Goal: Communication & Community: Answer question/provide support

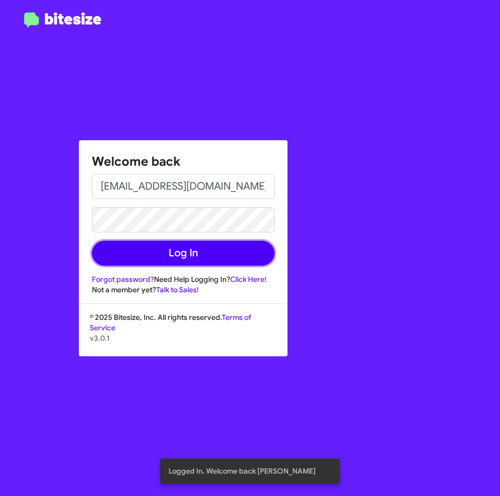
click at [149, 253] on button "Log In" at bounding box center [183, 253] width 183 height 25
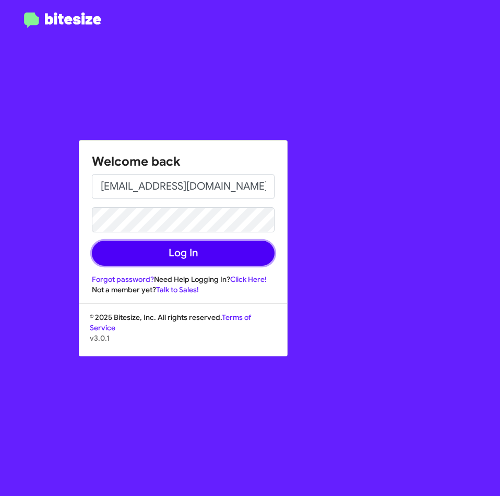
click at [201, 253] on button "Log In" at bounding box center [183, 253] width 183 height 25
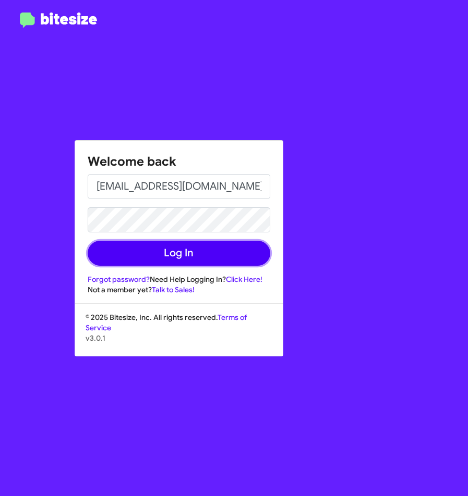
click at [246, 245] on button "Log In" at bounding box center [179, 253] width 183 height 25
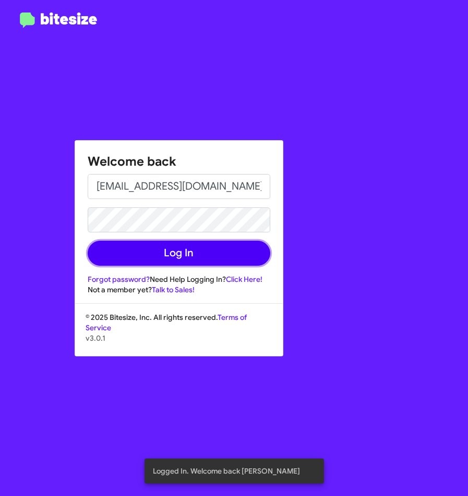
drag, startPoint x: 457, startPoint y: 223, endPoint x: 130, endPoint y: 254, distance: 328.5
click at [130, 254] on button "Log In" at bounding box center [179, 253] width 183 height 25
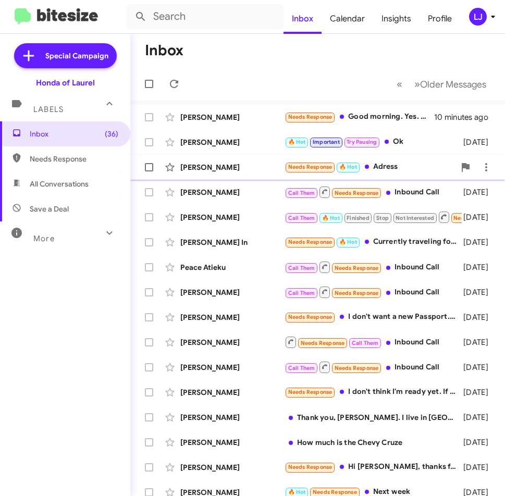
click at [257, 173] on div "Adenola Tiunola Needs Response 🔥 Hot Adress [DATE]" at bounding box center [318, 167] width 358 height 21
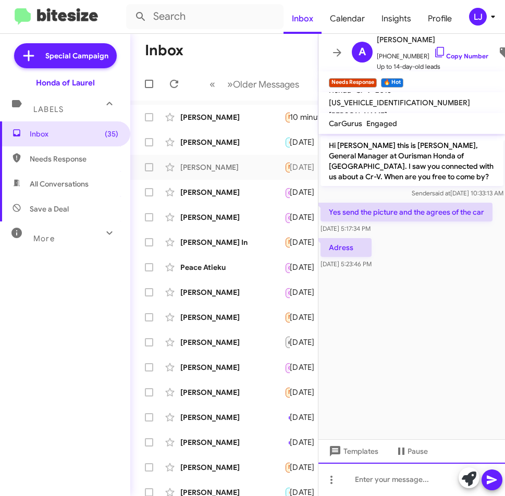
click at [348, 481] on div at bounding box center [412, 479] width 187 height 33
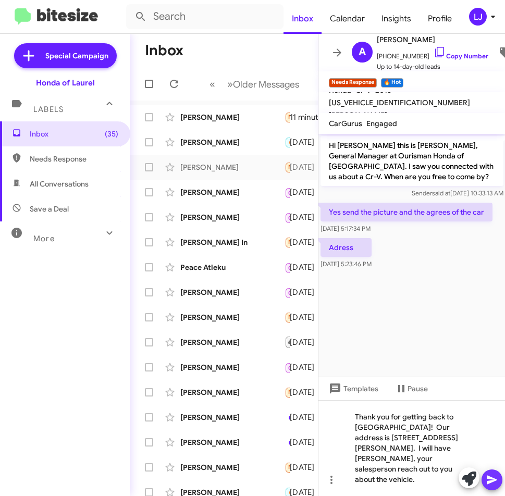
click at [467, 484] on icon at bounding box center [492, 480] width 13 height 13
